Goal: Find specific page/section

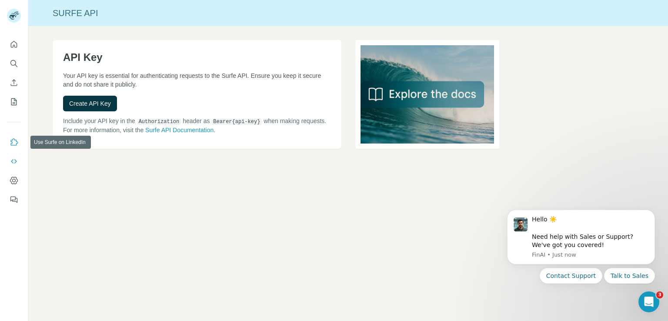
click at [13, 140] on icon "Use Surfe on LinkedIn" at bounding box center [14, 142] width 9 height 9
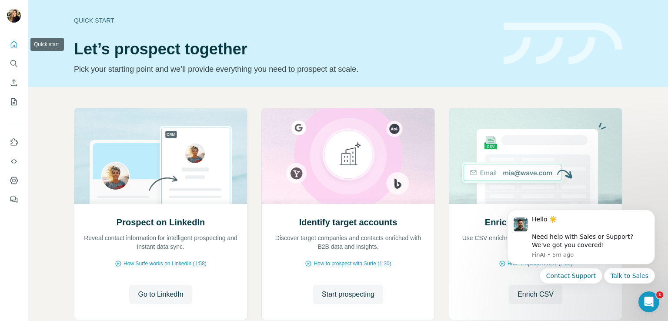
click at [14, 47] on icon "Quick start" at bounding box center [14, 44] width 9 height 9
click at [10, 98] on icon "My lists" at bounding box center [14, 101] width 9 height 9
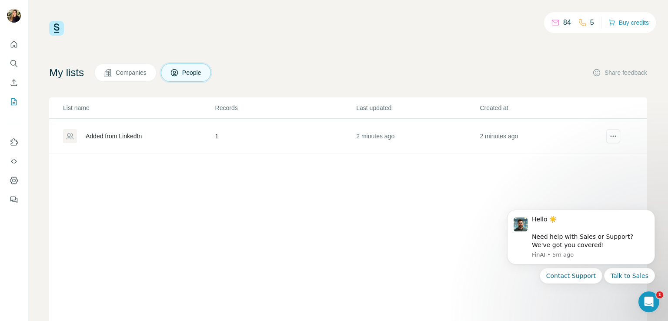
click at [305, 134] on td "1" at bounding box center [285, 136] width 141 height 35
